Goal: Transaction & Acquisition: Purchase product/service

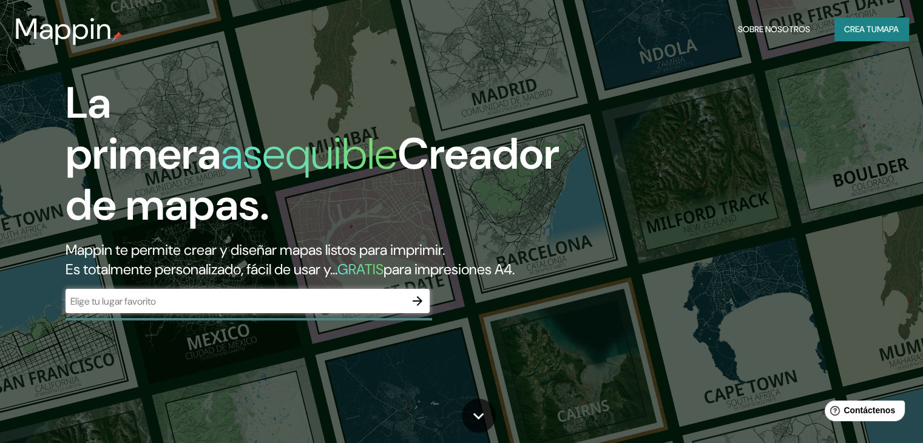
click at [379, 308] on input "text" at bounding box center [236, 301] width 340 height 14
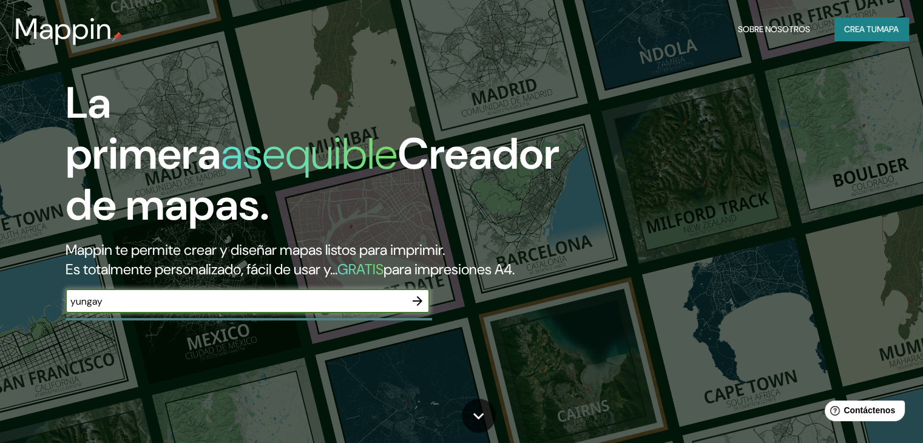
type input "yungay"
click at [416, 306] on icon "button" at bounding box center [418, 301] width 10 height 10
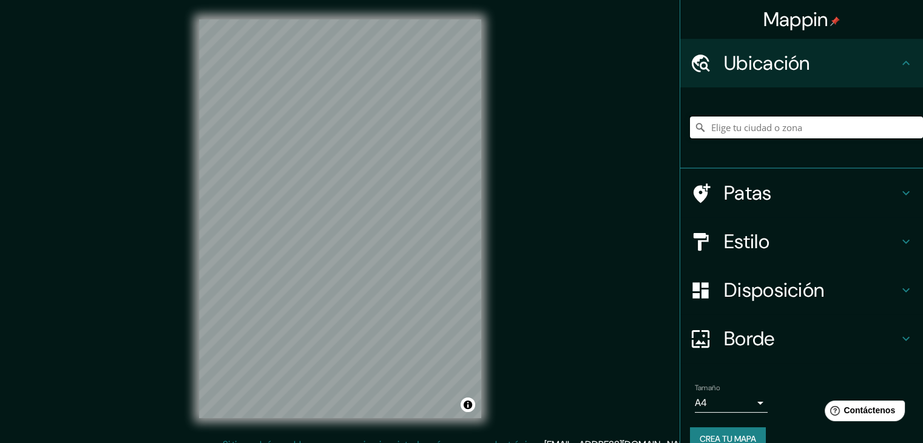
click at [778, 133] on input "Elige tu ciudad o zona" at bounding box center [806, 127] width 233 height 22
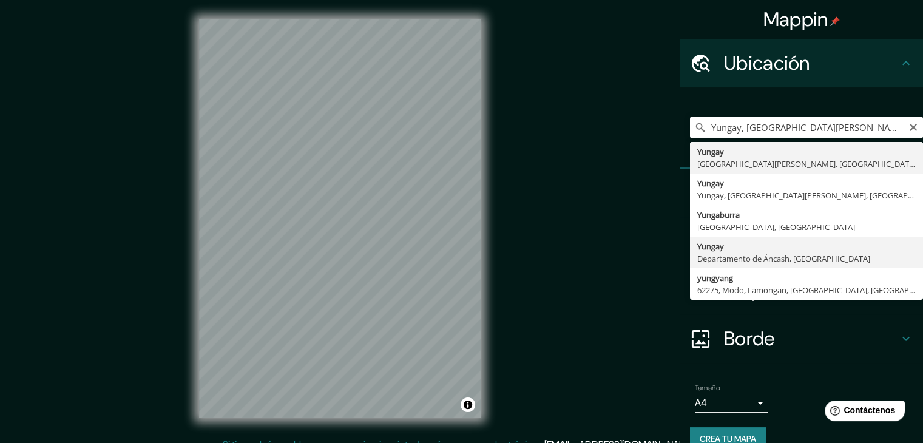
type input "Yungay, [GEOGRAPHIC_DATA], [GEOGRAPHIC_DATA]"
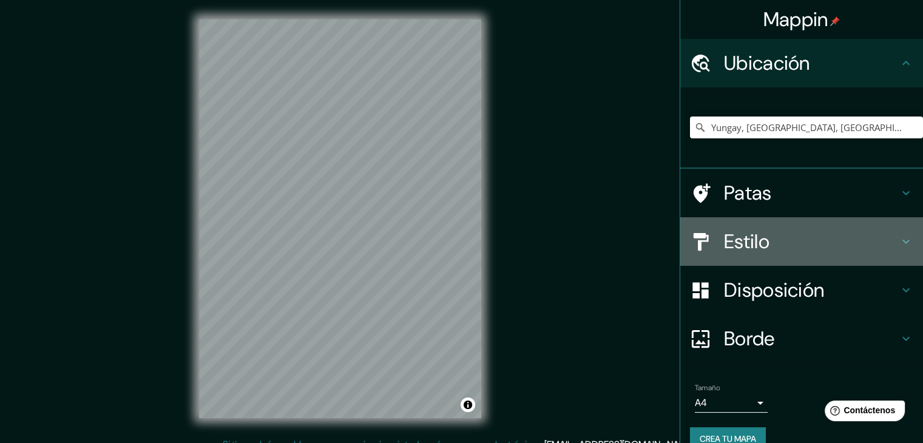
click at [849, 236] on h4 "Estilo" at bounding box center [811, 241] width 175 height 24
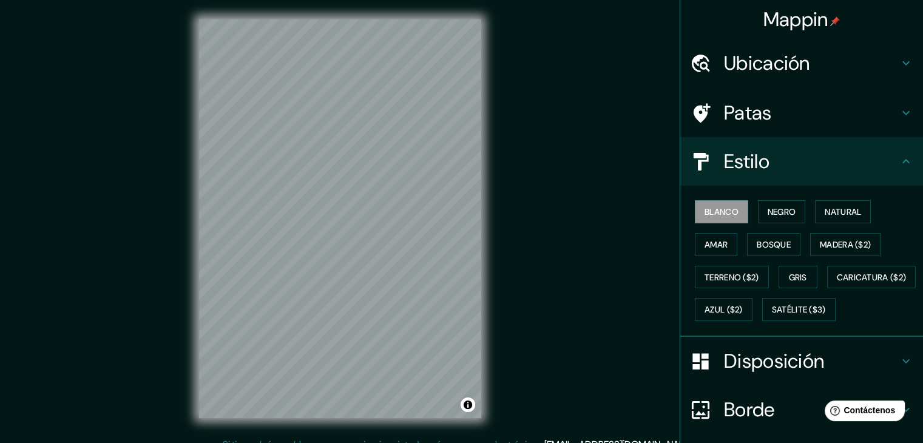
click at [786, 374] on font "Disposición" at bounding box center [774, 360] width 100 height 25
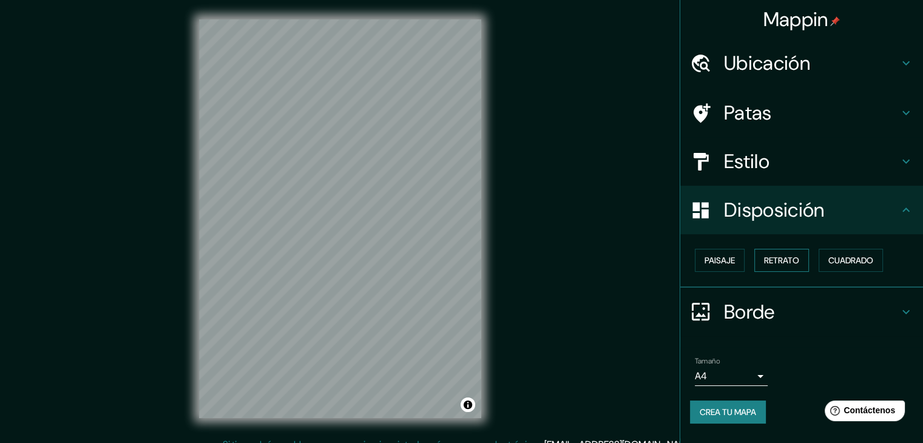
click at [781, 257] on font "Retrato" at bounding box center [781, 260] width 35 height 11
click at [716, 261] on font "Paisaje" at bounding box center [719, 260] width 30 height 11
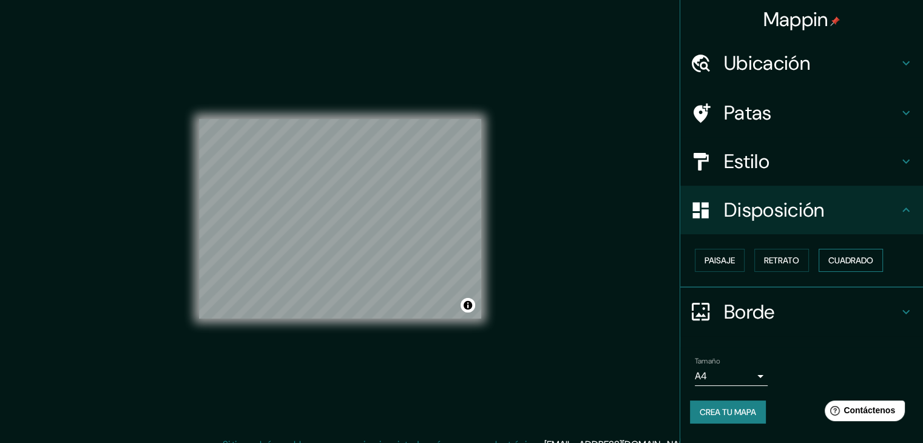
click at [851, 263] on font "Cuadrado" at bounding box center [850, 260] width 45 height 11
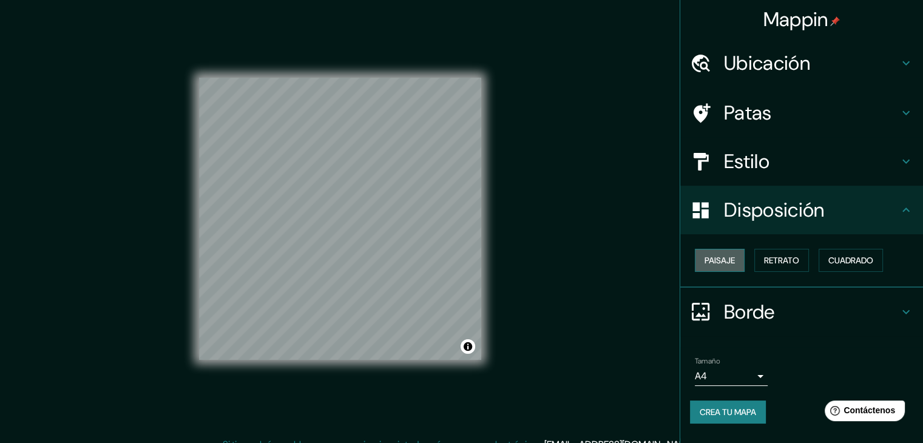
click at [730, 266] on font "Paisaje" at bounding box center [719, 260] width 30 height 16
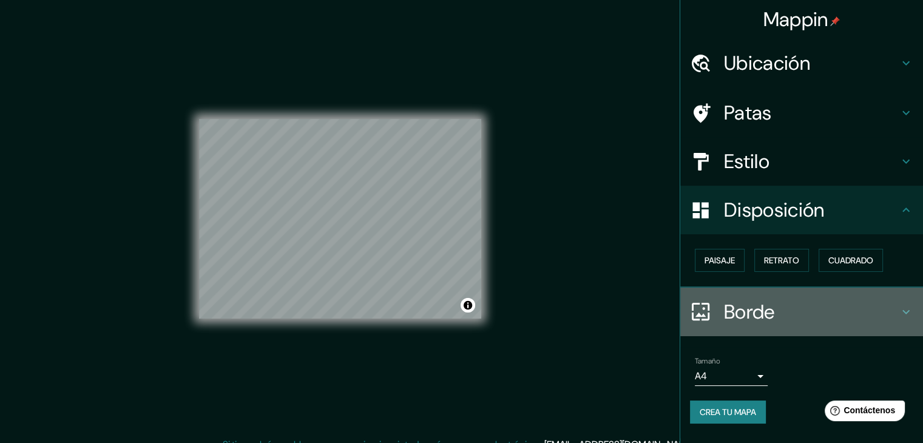
click at [788, 294] on div "Borde" at bounding box center [801, 312] width 243 height 49
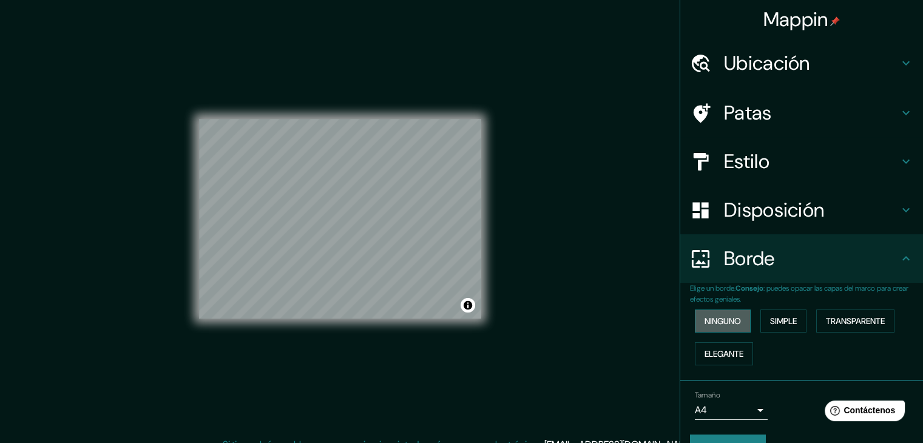
click at [721, 321] on font "Ninguno" at bounding box center [722, 320] width 36 height 11
click at [835, 321] on font "Transparente" at bounding box center [855, 320] width 59 height 11
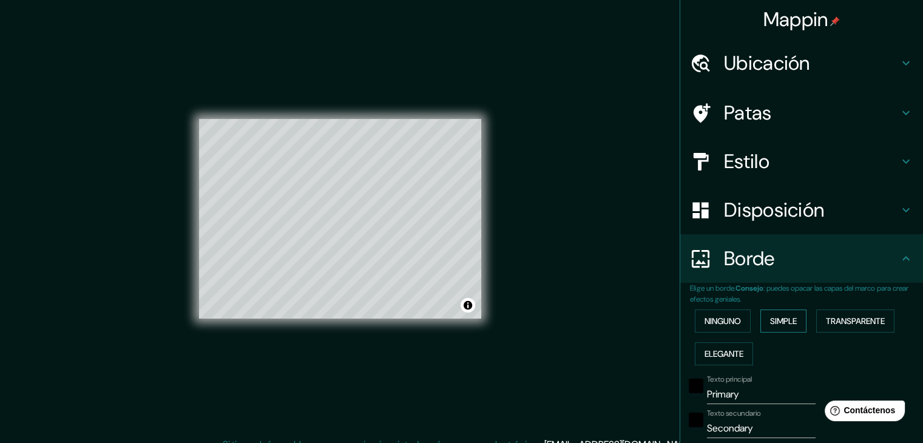
click at [783, 323] on font "Simple" at bounding box center [783, 320] width 27 height 11
click at [721, 350] on font "Elegante" at bounding box center [723, 353] width 39 height 11
click at [721, 328] on button "Ninguno" at bounding box center [723, 320] width 56 height 23
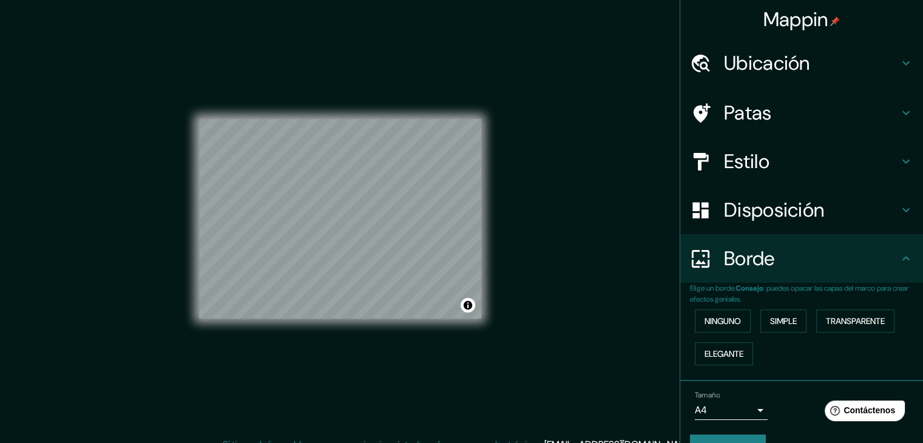
click at [781, 265] on h4 "Borde" at bounding box center [811, 258] width 175 height 24
click at [774, 208] on font "Disposición" at bounding box center [774, 209] width 100 height 25
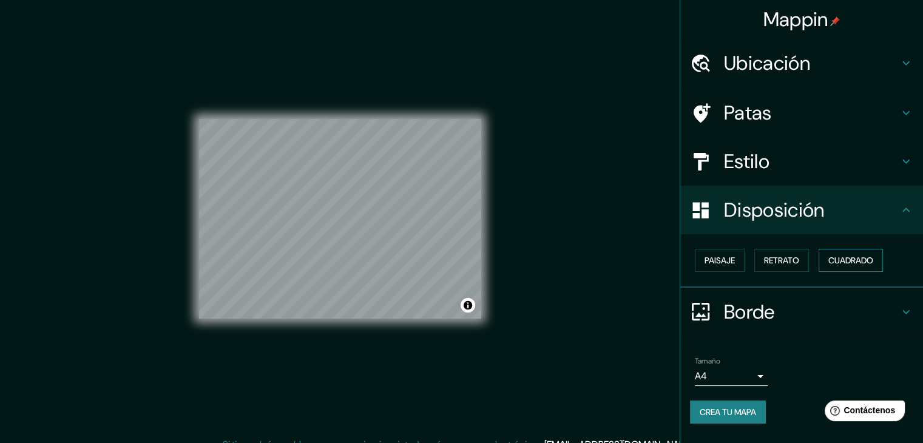
click at [846, 258] on font "Cuadrado" at bounding box center [850, 260] width 45 height 11
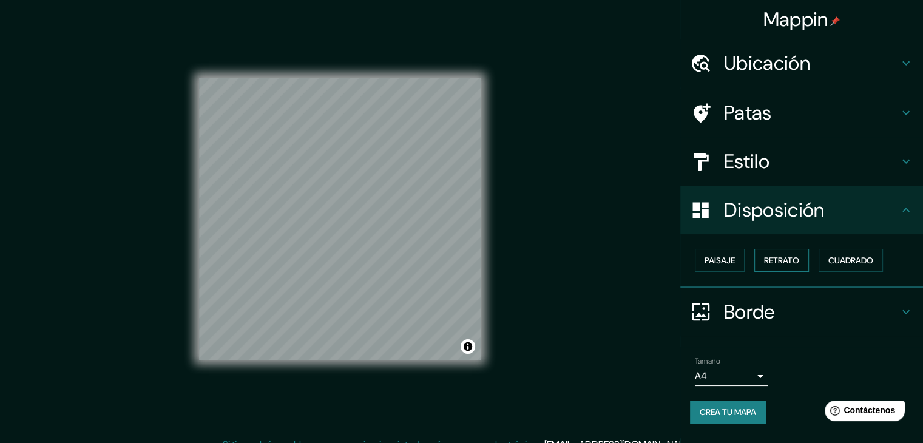
click at [784, 265] on font "Retrato" at bounding box center [781, 260] width 35 height 11
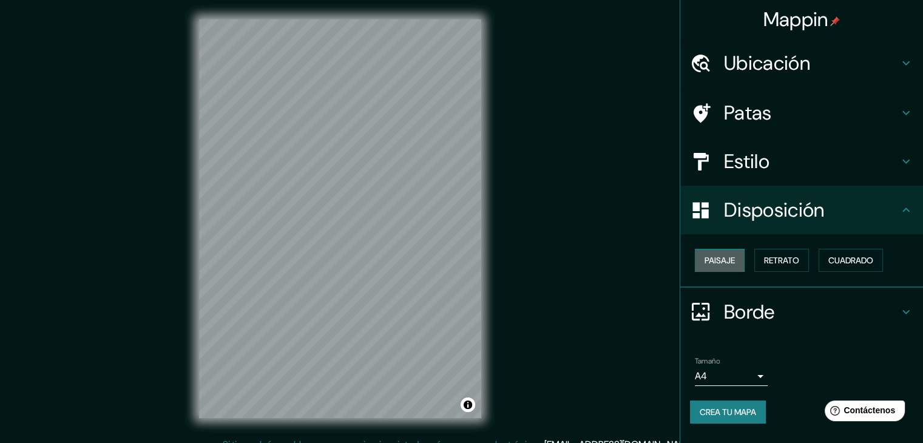
click at [718, 260] on font "Paisaje" at bounding box center [719, 260] width 30 height 11
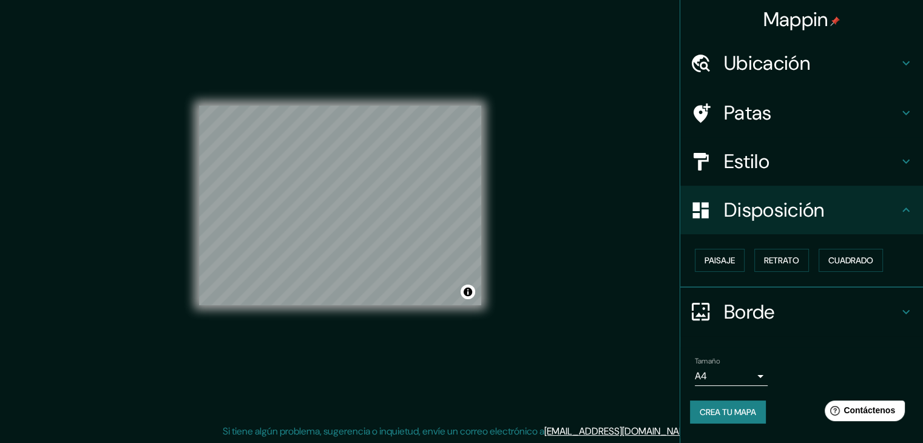
scroll to position [14, 0]
click at [905, 203] on icon at bounding box center [905, 210] width 15 height 15
click at [904, 306] on icon at bounding box center [905, 312] width 15 height 15
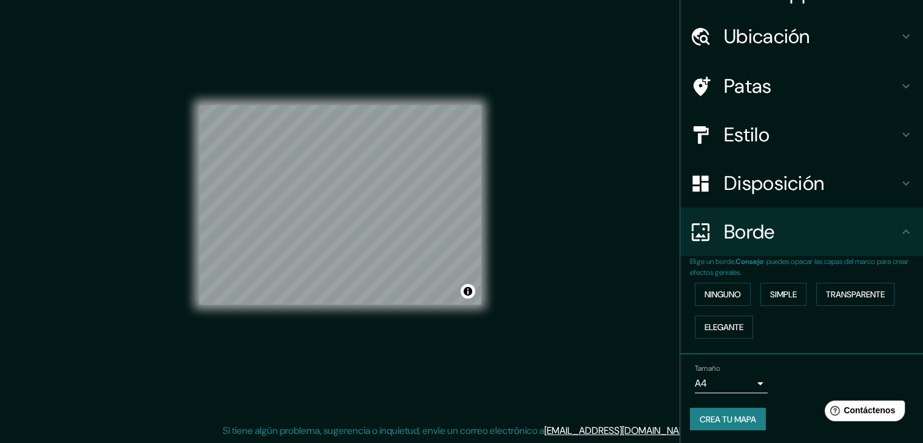
scroll to position [27, 0]
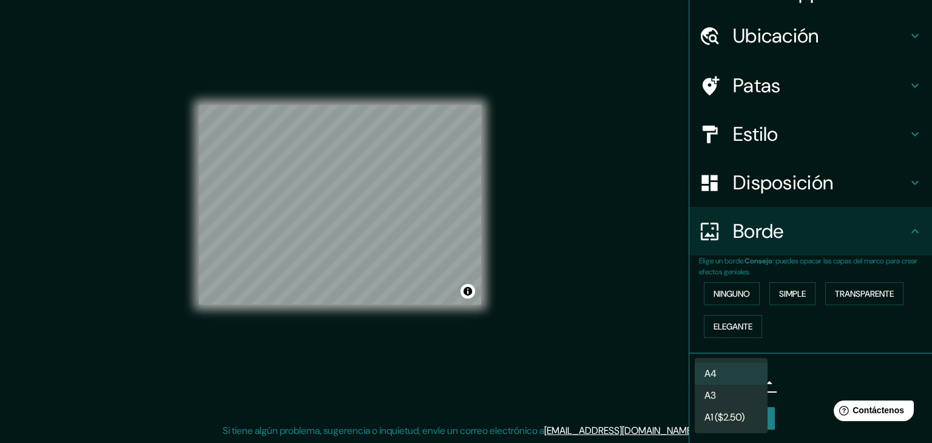
click at [749, 381] on body "Mappin Ubicación Yungay, [GEOGRAPHIC_DATA], [GEOGRAPHIC_DATA] Patas Estilo Disp…" at bounding box center [466, 207] width 932 height 443
click at [751, 396] on li "A3" at bounding box center [731, 396] width 73 height 22
type input "a4"
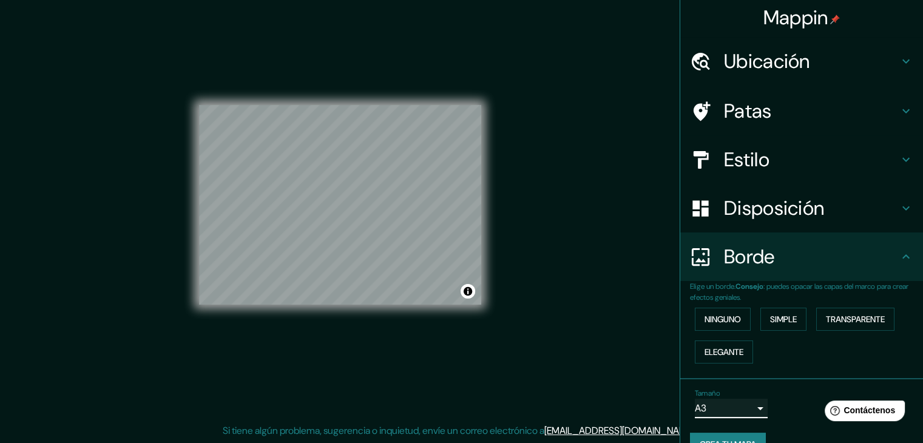
scroll to position [0, 0]
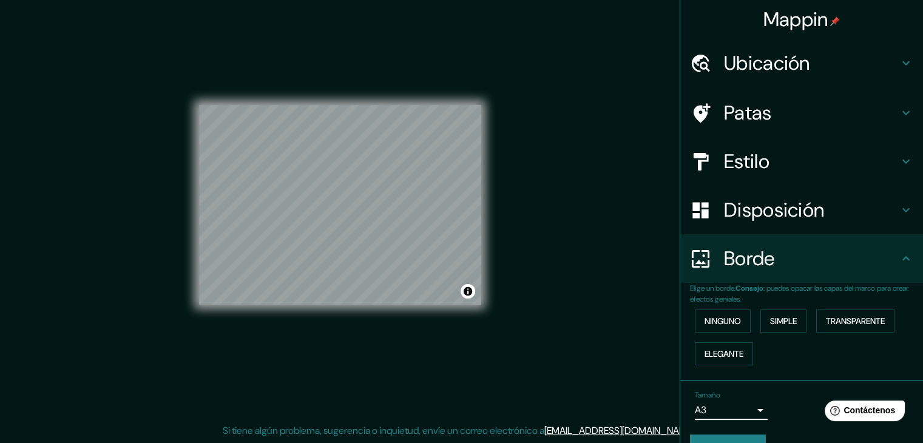
click at [813, 110] on h4 "Patas" at bounding box center [811, 113] width 175 height 24
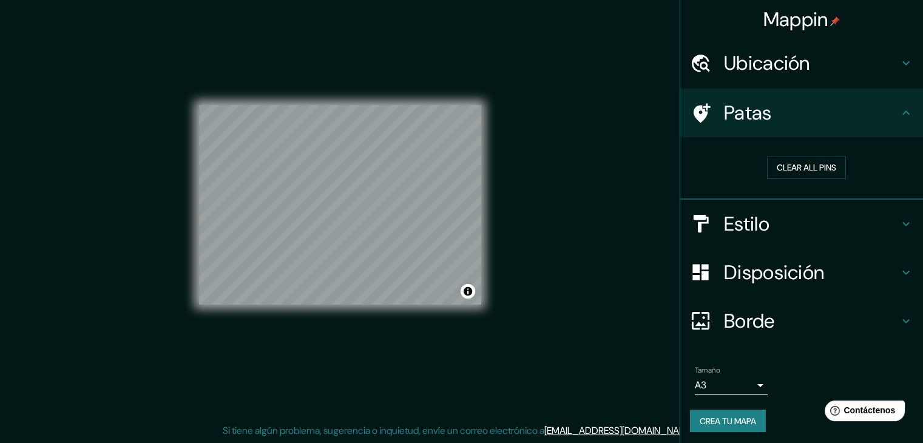
click at [827, 116] on h4 "Patas" at bounding box center [811, 113] width 175 height 24
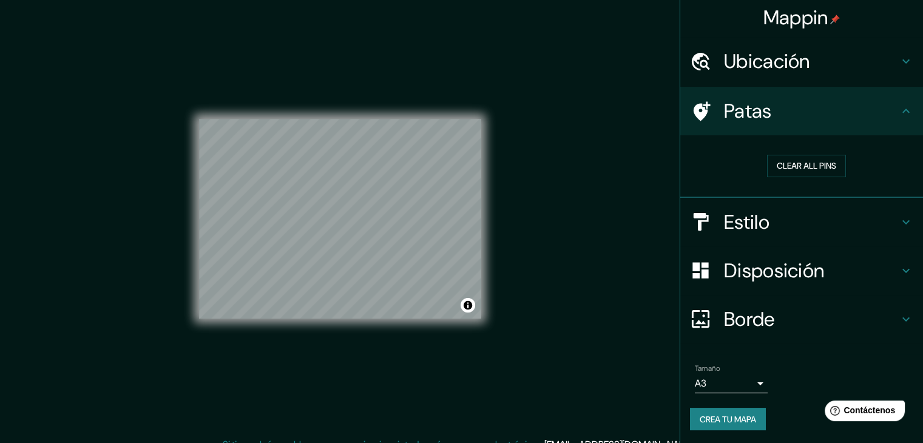
scroll to position [2, 0]
click at [810, 263] on font "Disposición" at bounding box center [774, 269] width 100 height 25
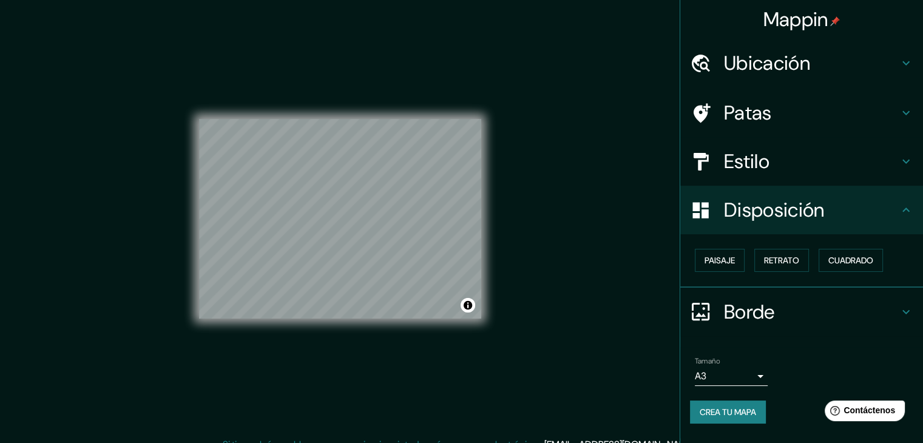
scroll to position [0, 0]
click at [808, 207] on font "Disposición" at bounding box center [774, 209] width 100 height 25
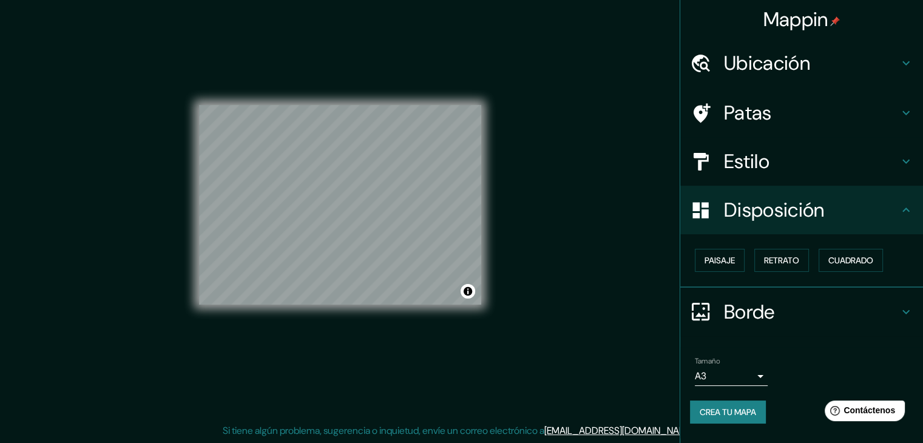
click at [714, 408] on font "Crea tu mapa" at bounding box center [727, 411] width 56 height 11
click at [747, 411] on font "Crea tu mapa" at bounding box center [727, 411] width 56 height 11
click at [779, 305] on h4 "Borde" at bounding box center [811, 312] width 175 height 24
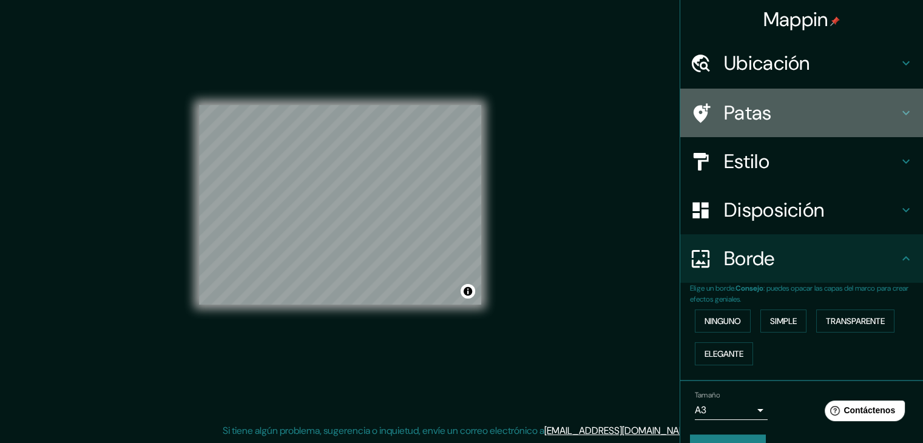
click at [765, 110] on h4 "Patas" at bounding box center [811, 113] width 175 height 24
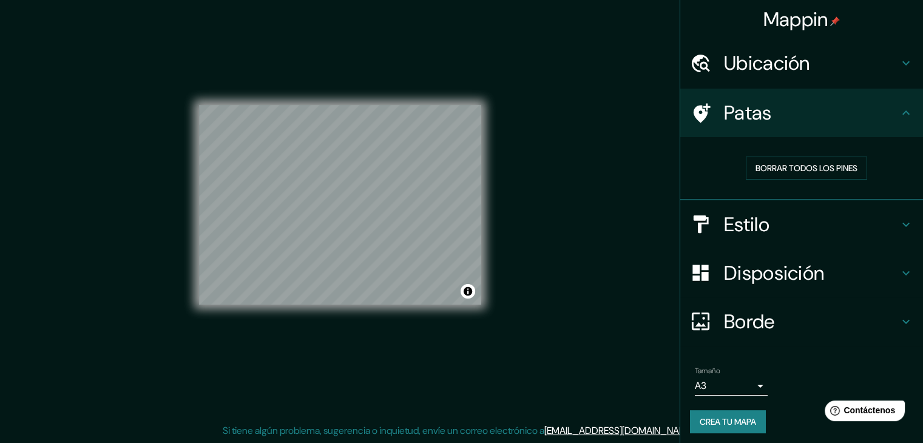
click at [809, 56] on h4 "Ubicación" at bounding box center [811, 63] width 175 height 24
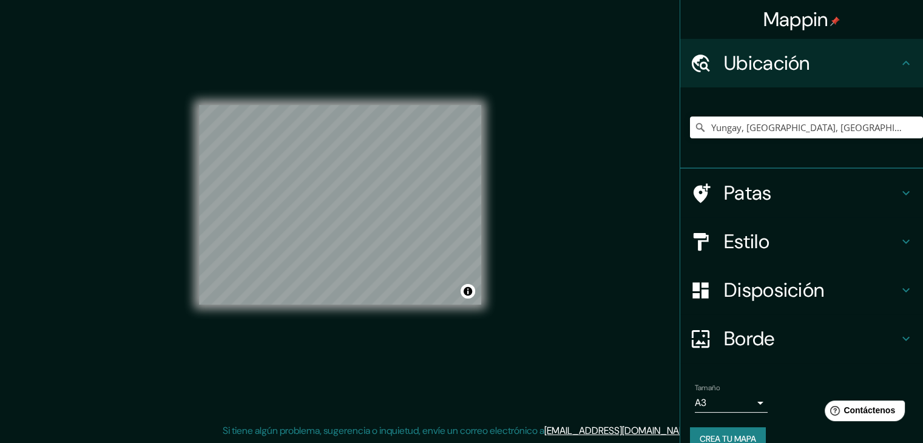
click at [809, 56] on h4 "Ubicación" at bounding box center [811, 63] width 175 height 24
click at [785, 246] on h4 "Estilo" at bounding box center [811, 241] width 175 height 24
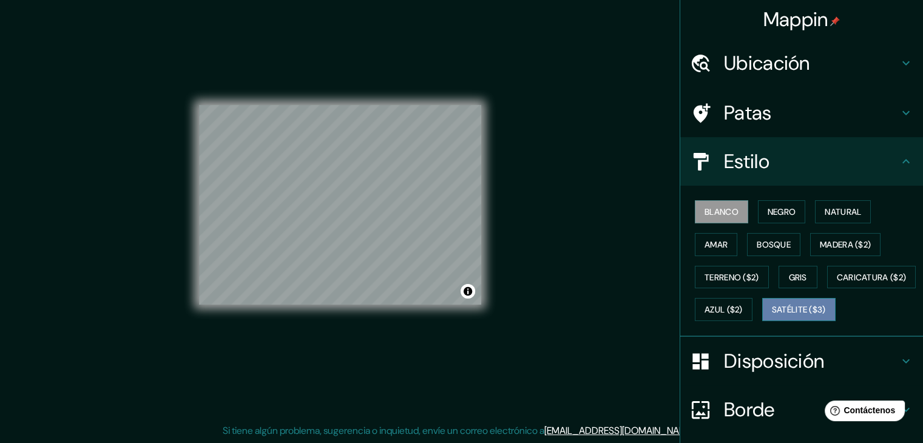
click at [772, 315] on font "Satélite ($3)" at bounding box center [799, 310] width 54 height 11
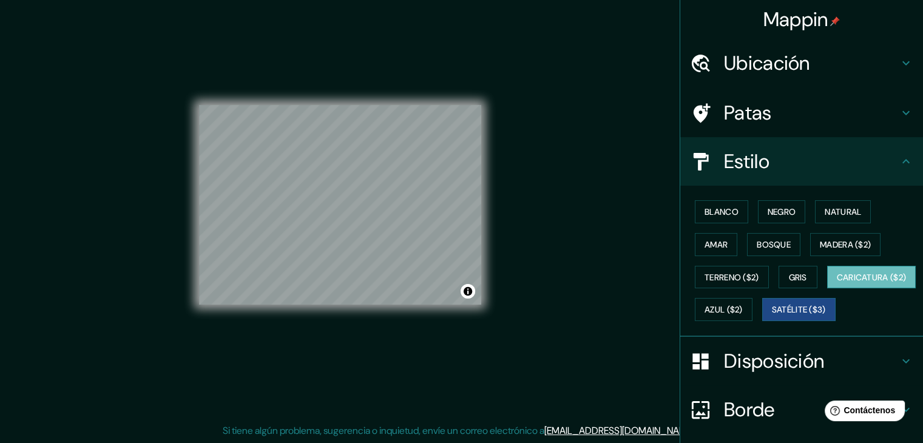
click at [837, 283] on font "Caricatura ($2)" at bounding box center [872, 277] width 70 height 11
click at [752, 307] on button "Azul ($2)" at bounding box center [724, 309] width 58 height 23
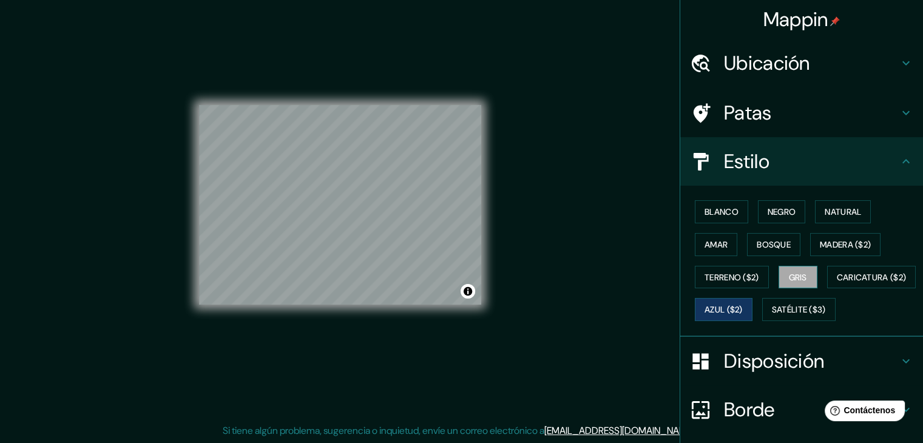
click at [789, 277] on font "Gris" at bounding box center [798, 277] width 18 height 11
click at [709, 280] on font "Terreno ($2)" at bounding box center [731, 277] width 55 height 11
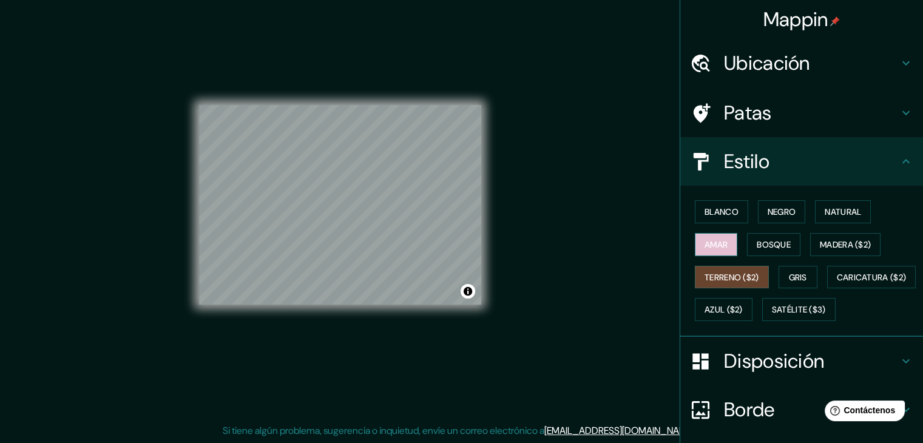
click at [709, 243] on font "Amar" at bounding box center [715, 244] width 23 height 11
click at [786, 243] on button "Bosque" at bounding box center [773, 244] width 53 height 23
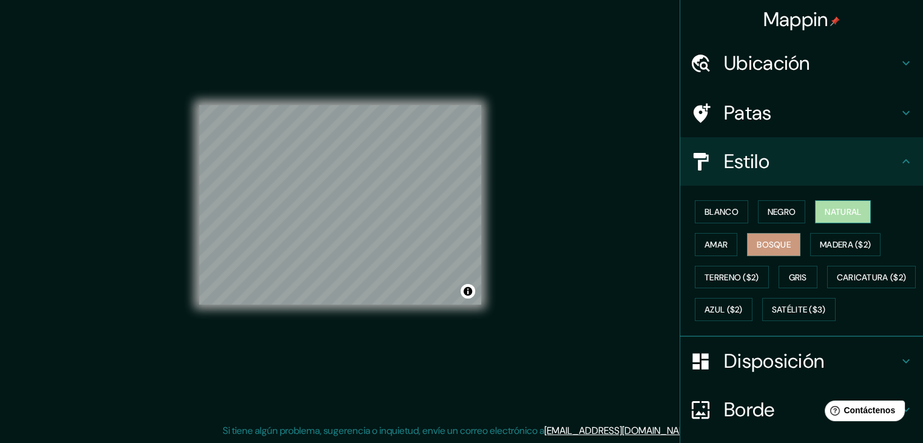
click at [839, 211] on font "Natural" at bounding box center [842, 211] width 36 height 11
click at [778, 207] on font "Negro" at bounding box center [781, 211] width 29 height 11
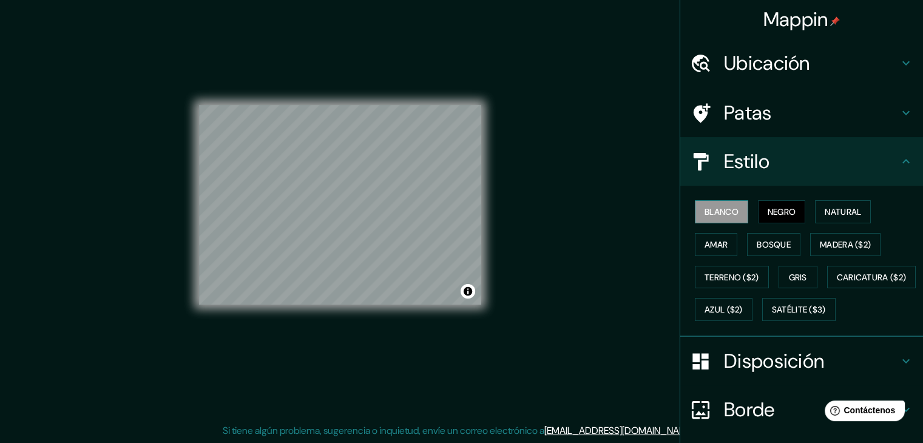
click at [724, 212] on font "Blanco" at bounding box center [721, 211] width 34 height 11
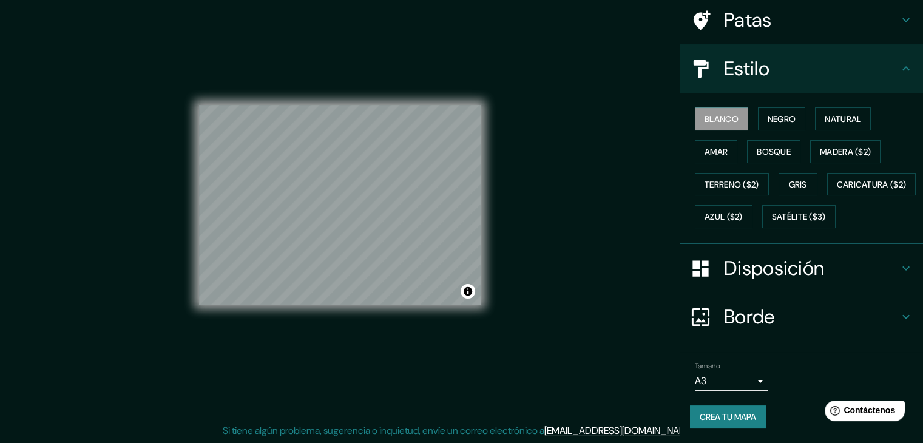
click at [770, 277] on font "Disposición" at bounding box center [774, 267] width 100 height 25
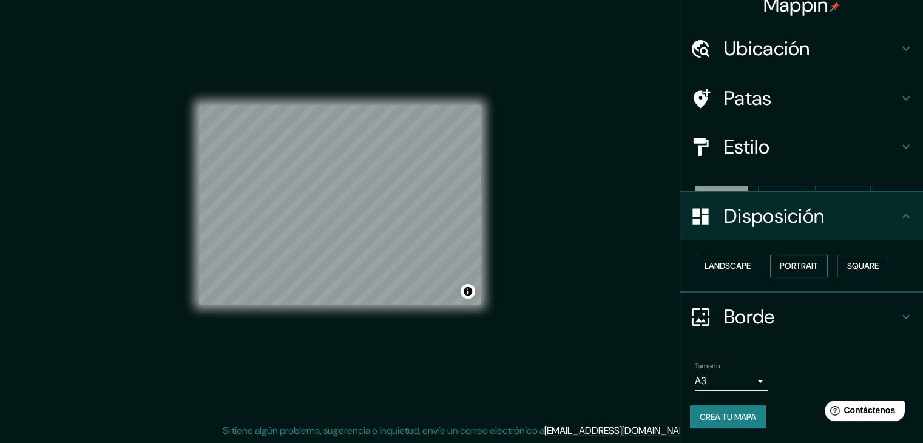
scroll to position [0, 0]
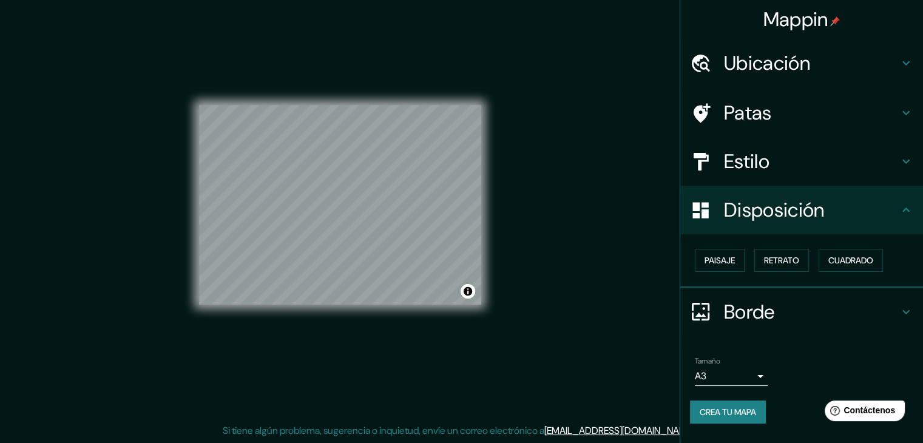
click at [784, 318] on h4 "Borde" at bounding box center [811, 312] width 175 height 24
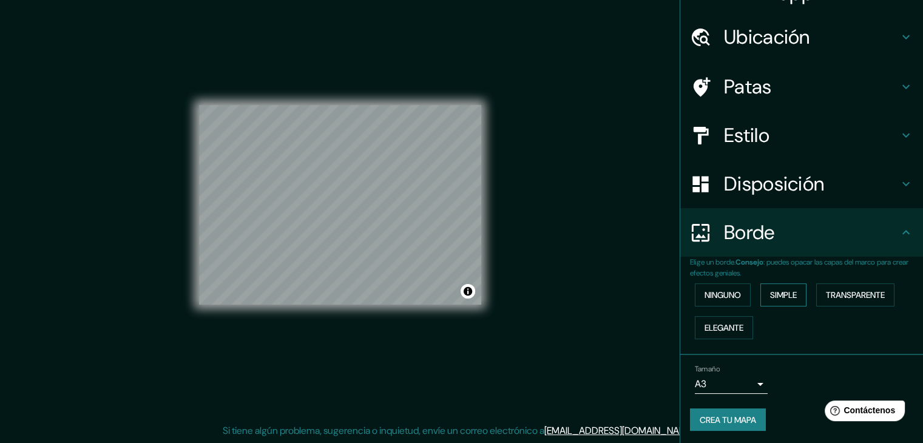
scroll to position [27, 0]
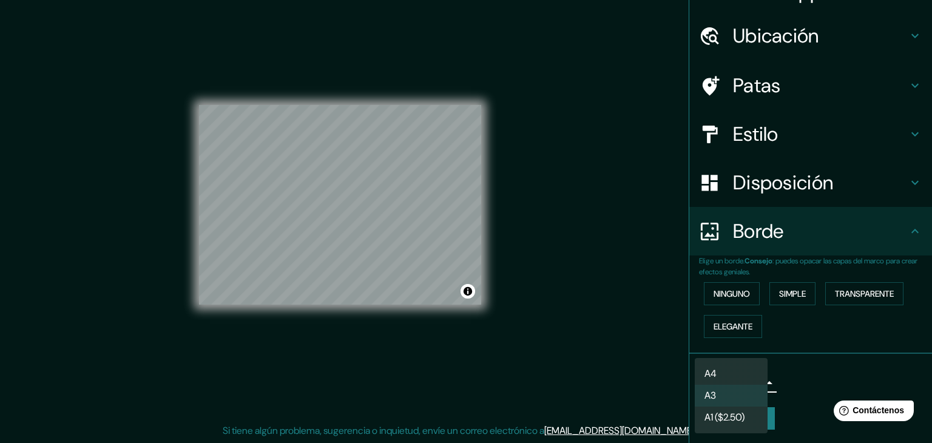
click at [733, 374] on body "Mappin Ubicación Yungay, [GEOGRAPHIC_DATA], [GEOGRAPHIC_DATA] Patas Estilo Disp…" at bounding box center [466, 207] width 932 height 443
click at [743, 396] on li "A3" at bounding box center [731, 396] width 73 height 22
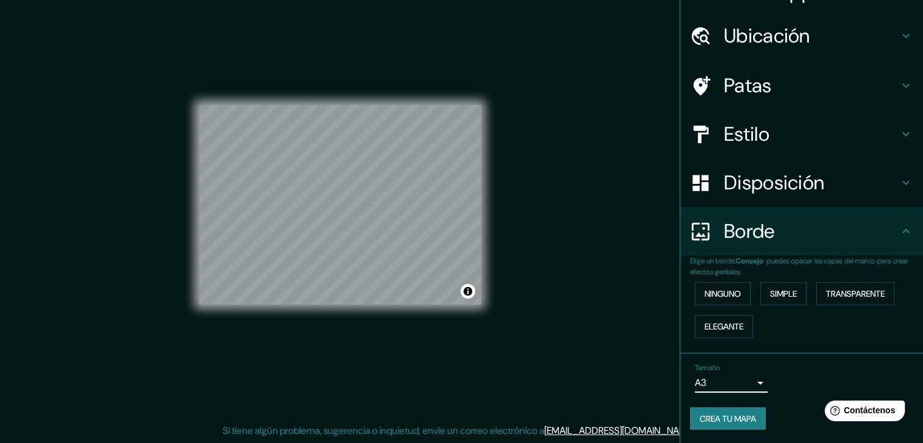
click at [728, 414] on font "Crea tu mapa" at bounding box center [727, 418] width 56 height 11
drag, startPoint x: 726, startPoint y: 423, endPoint x: 803, endPoint y: 419, distance: 77.8
click at [803, 419] on div "Crea tu mapa" at bounding box center [801, 418] width 223 height 23
click at [735, 418] on div "Crea tu mapa" at bounding box center [801, 418] width 223 height 23
